Goal: Task Accomplishment & Management: Use online tool/utility

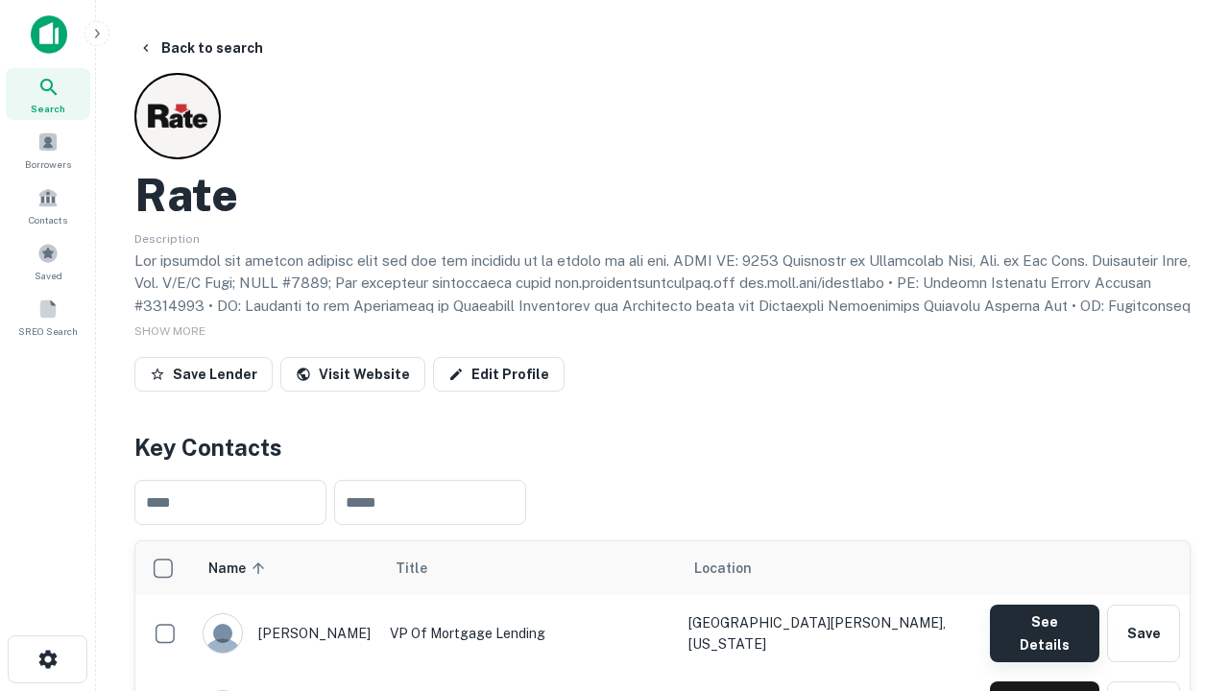
click at [1044, 624] on button "See Details" at bounding box center [1044, 634] width 109 height 58
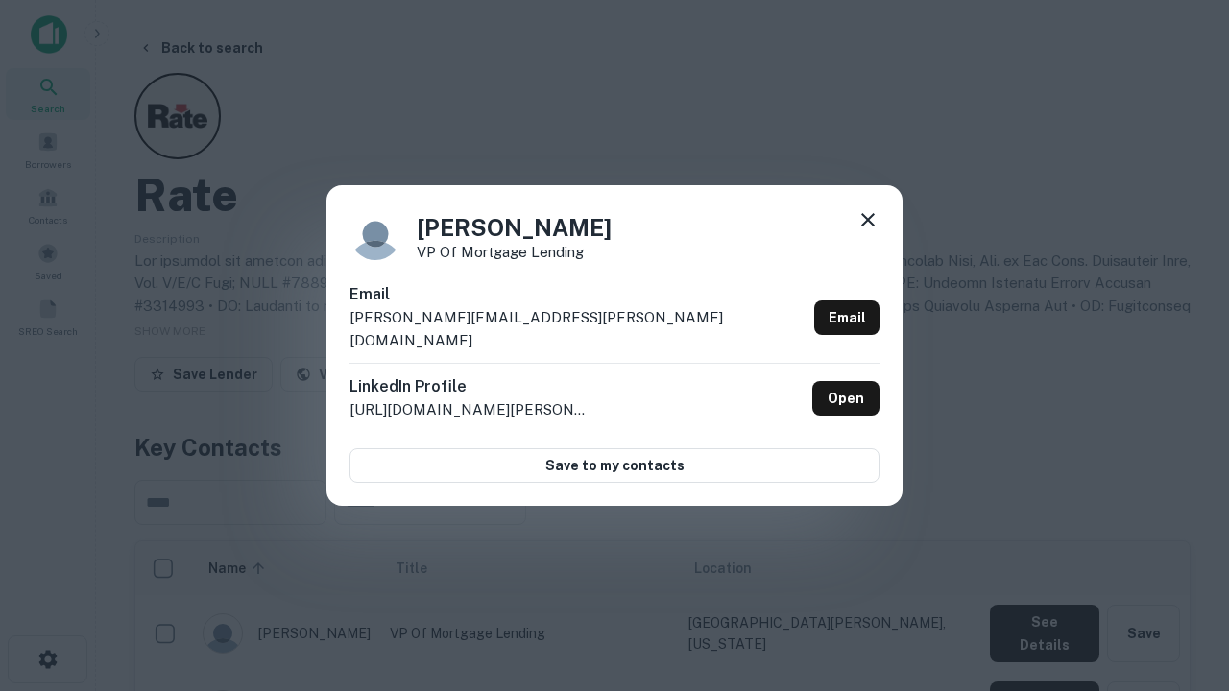
click at [868, 231] on icon at bounding box center [867, 219] width 23 height 23
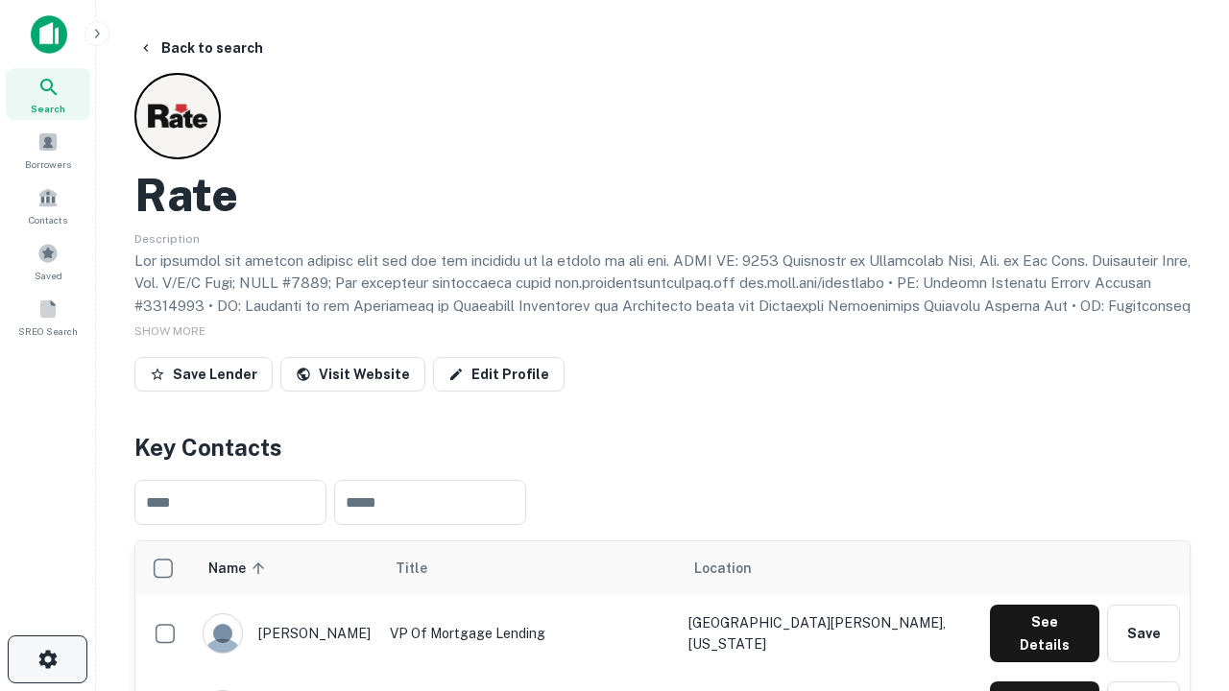
click at [47, 660] on icon "button" at bounding box center [47, 659] width 23 height 23
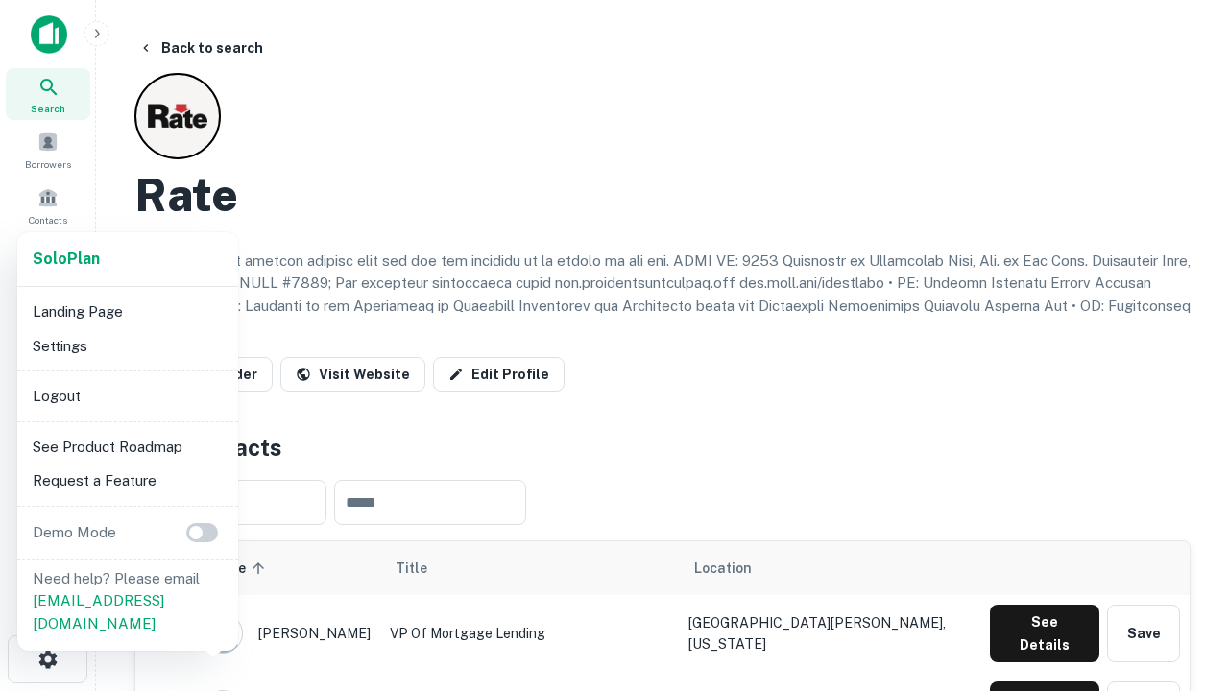
click at [127, 396] on li "Logout" at bounding box center [127, 396] width 205 height 35
